Goal: Find specific page/section: Find specific page/section

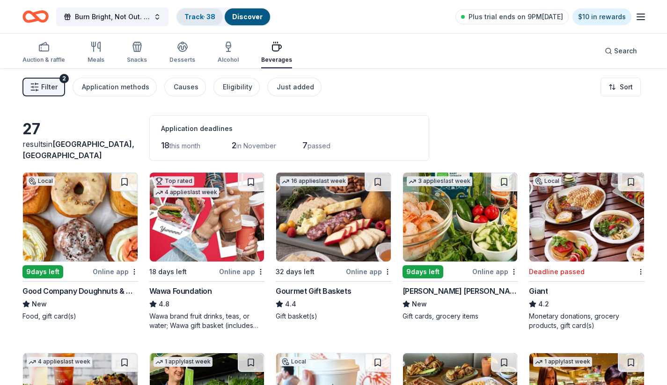
click at [205, 17] on link "Track · 38" at bounding box center [200, 17] width 31 height 8
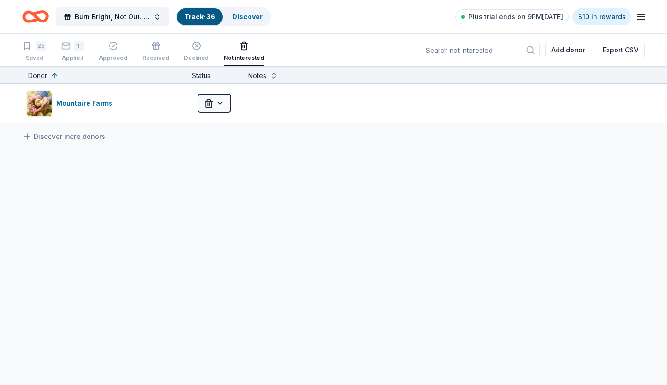
click at [205, 17] on link "Track · 36" at bounding box center [200, 17] width 31 height 8
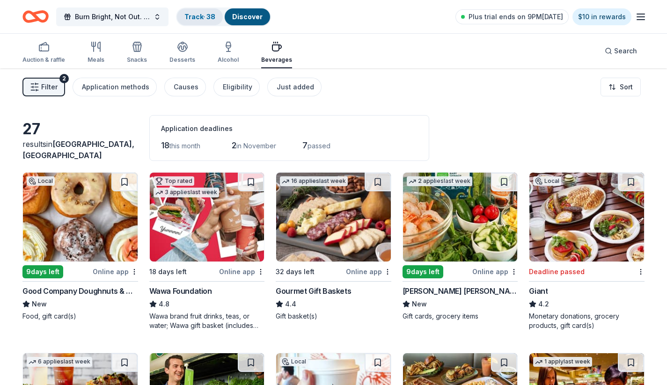
click at [201, 23] on div "Track · 38" at bounding box center [200, 16] width 46 height 17
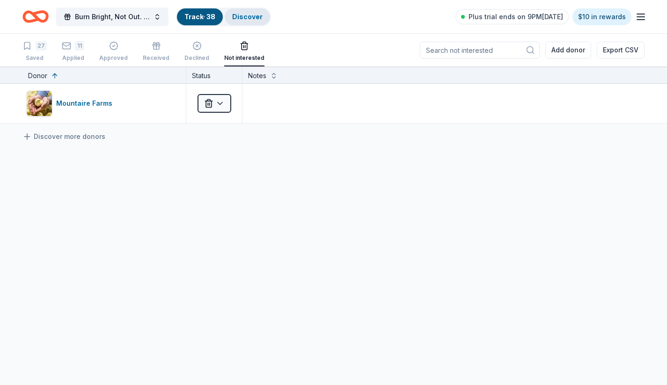
click at [257, 17] on link "Discover" at bounding box center [247, 17] width 30 height 8
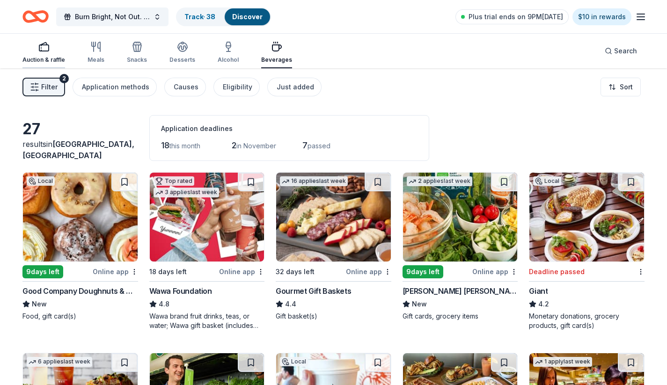
click at [47, 44] on icon "button" at bounding box center [43, 46] width 11 height 11
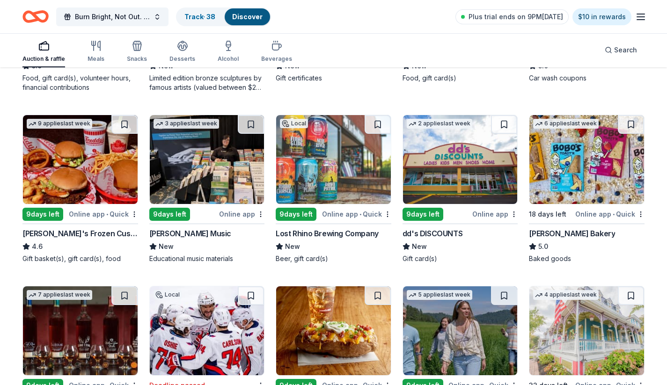
scroll to position [1133, 0]
